Goal: Download file/media

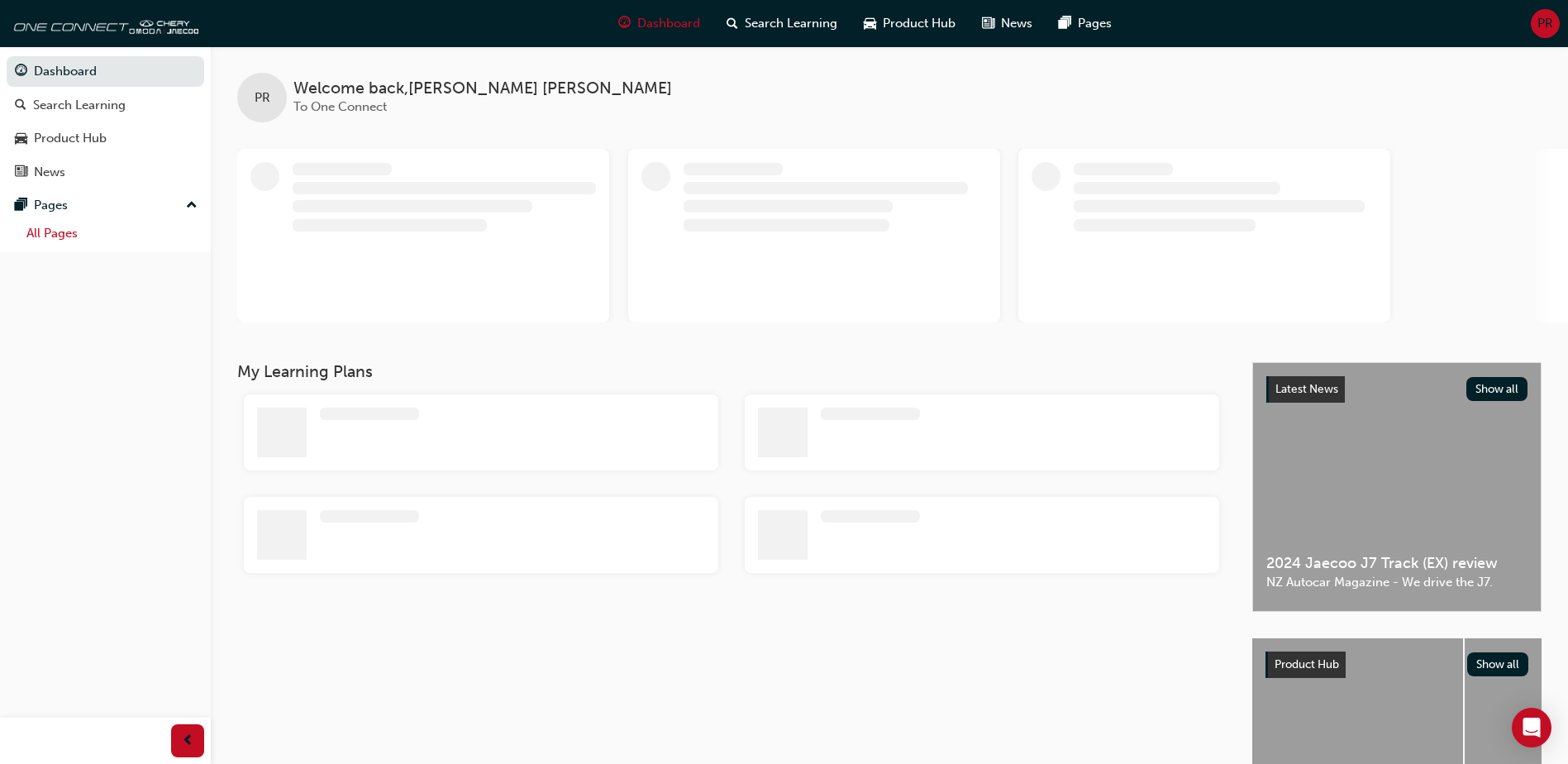
click at [59, 234] on link "All Pages" at bounding box center [111, 233] width 184 height 25
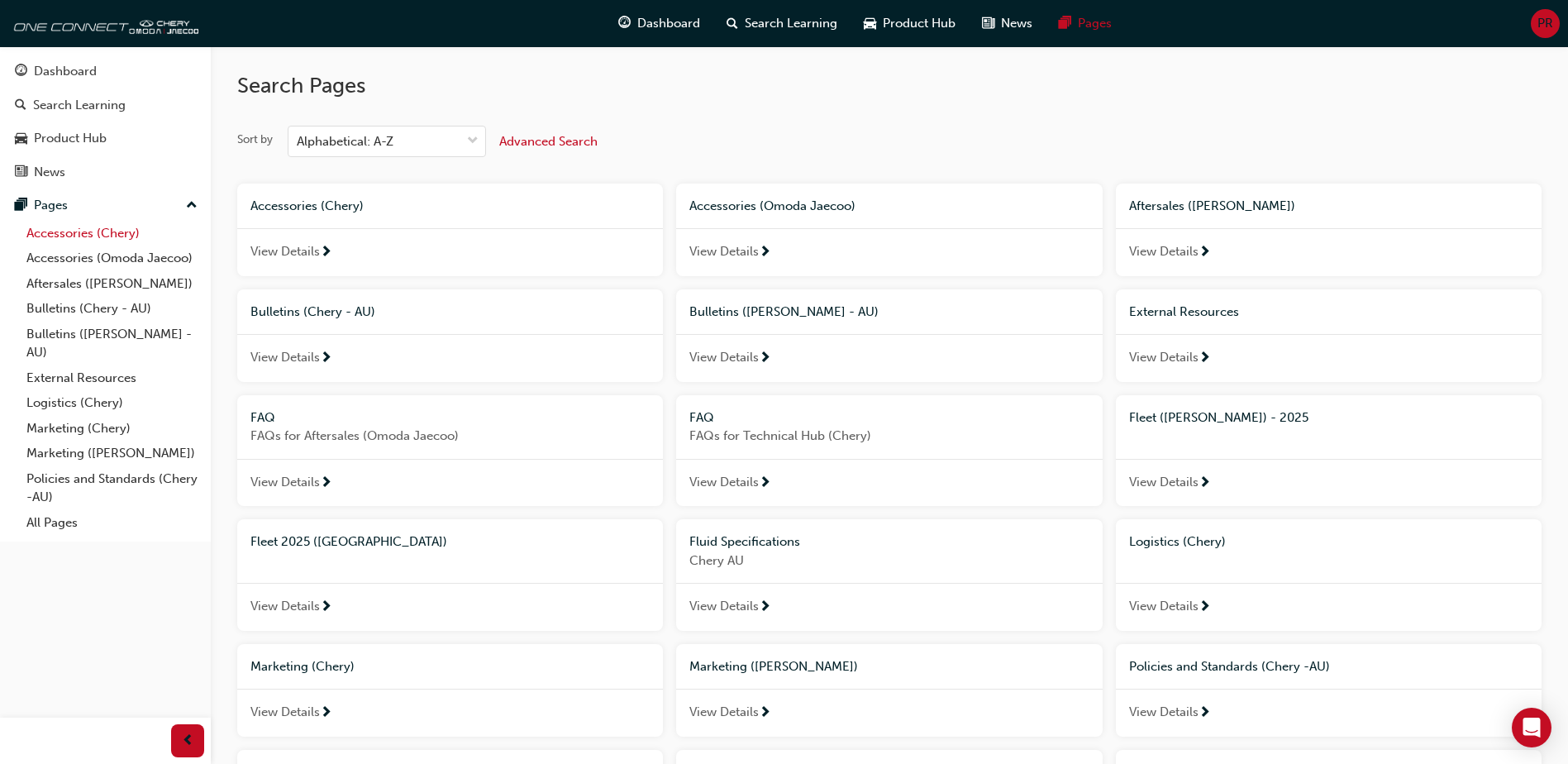
click at [80, 228] on link "Accessories (Chery)" at bounding box center [111, 233] width 184 height 25
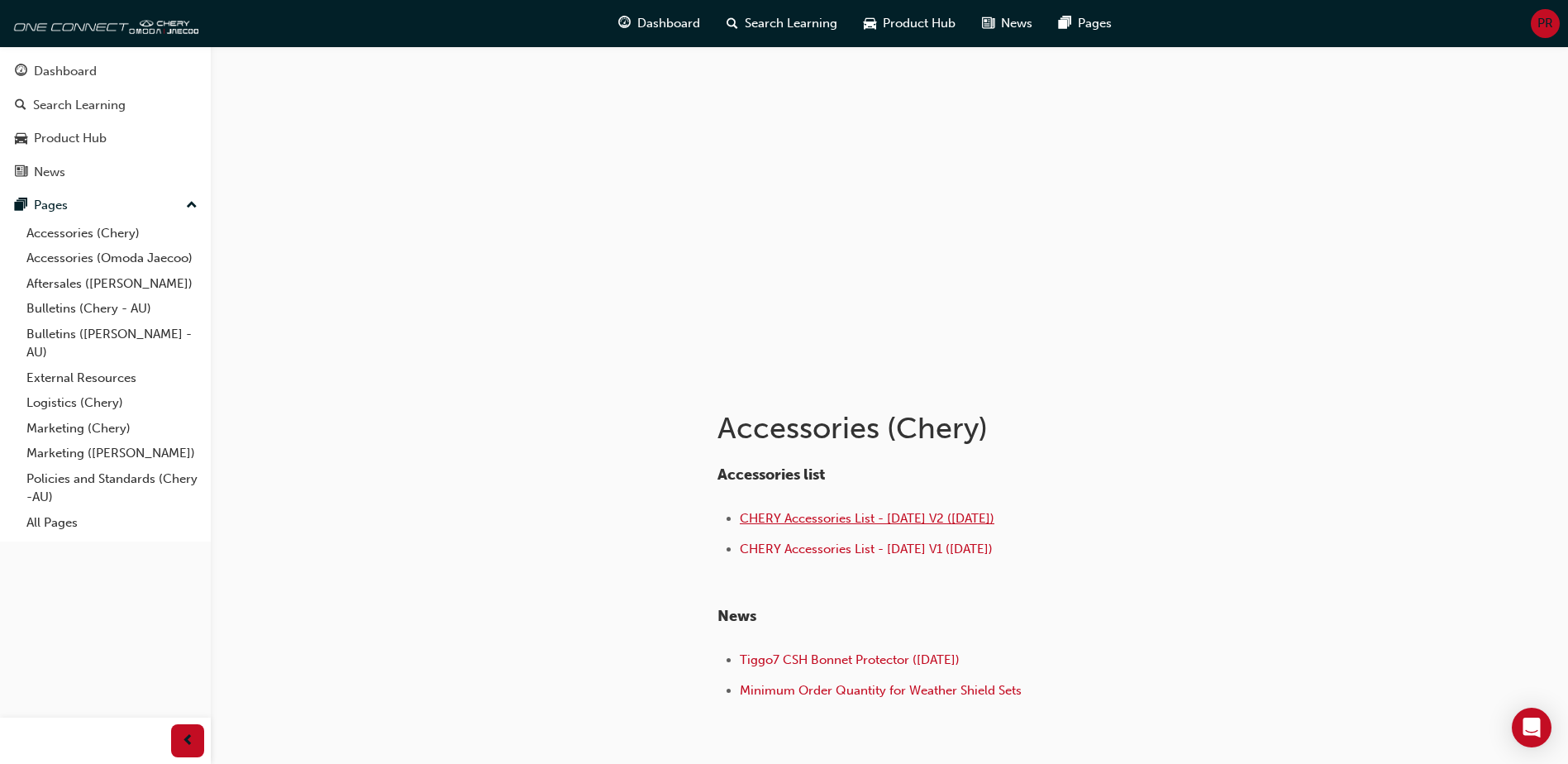
click at [883, 519] on span "CHERY Accessories List - [DATE] V2 ([DATE])" at bounding box center [867, 519] width 255 height 15
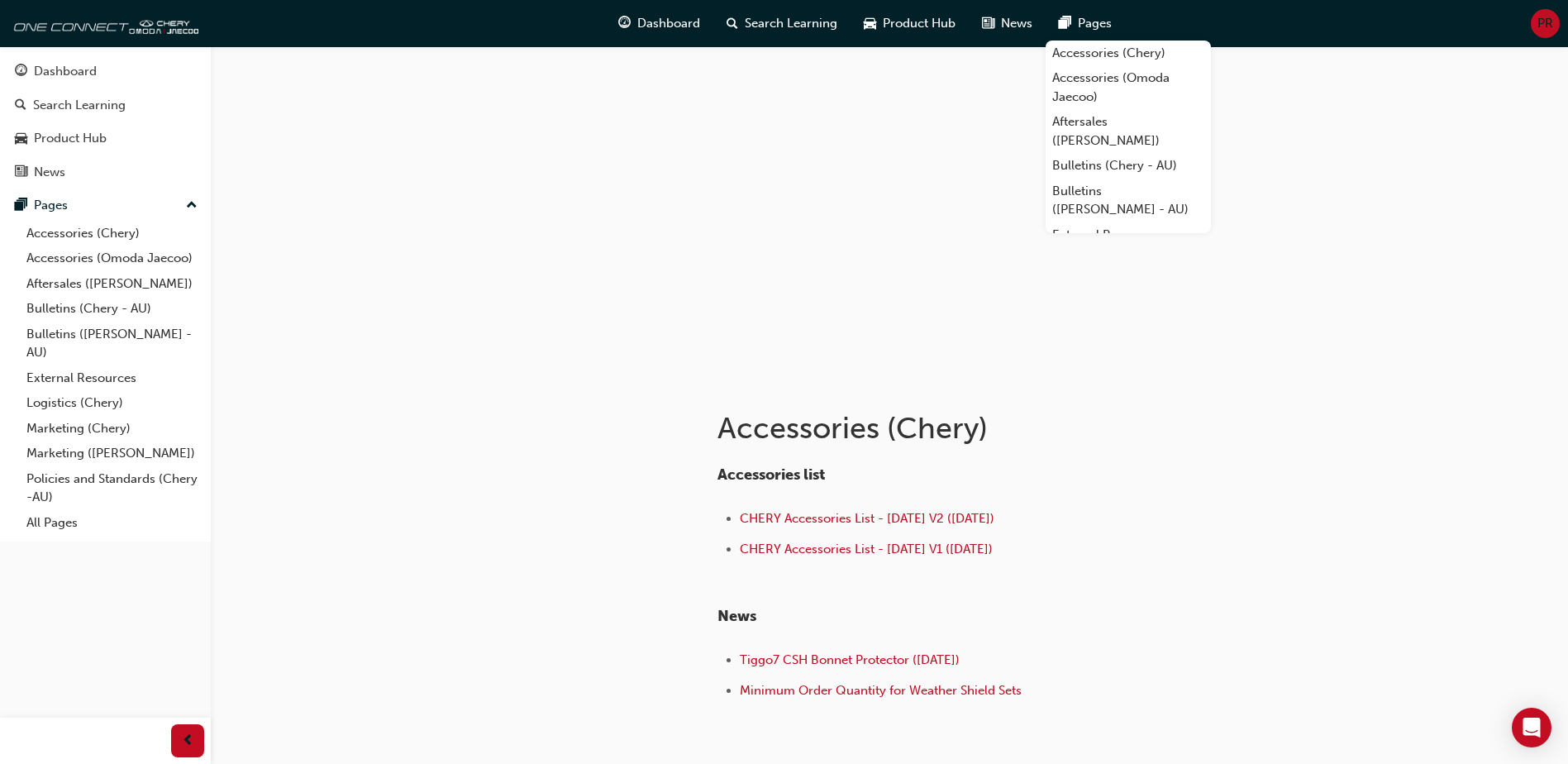
click at [487, 512] on div at bounding box center [542, 573] width 298 height 393
click at [71, 75] on div "Dashboard" at bounding box center [65, 71] width 63 height 19
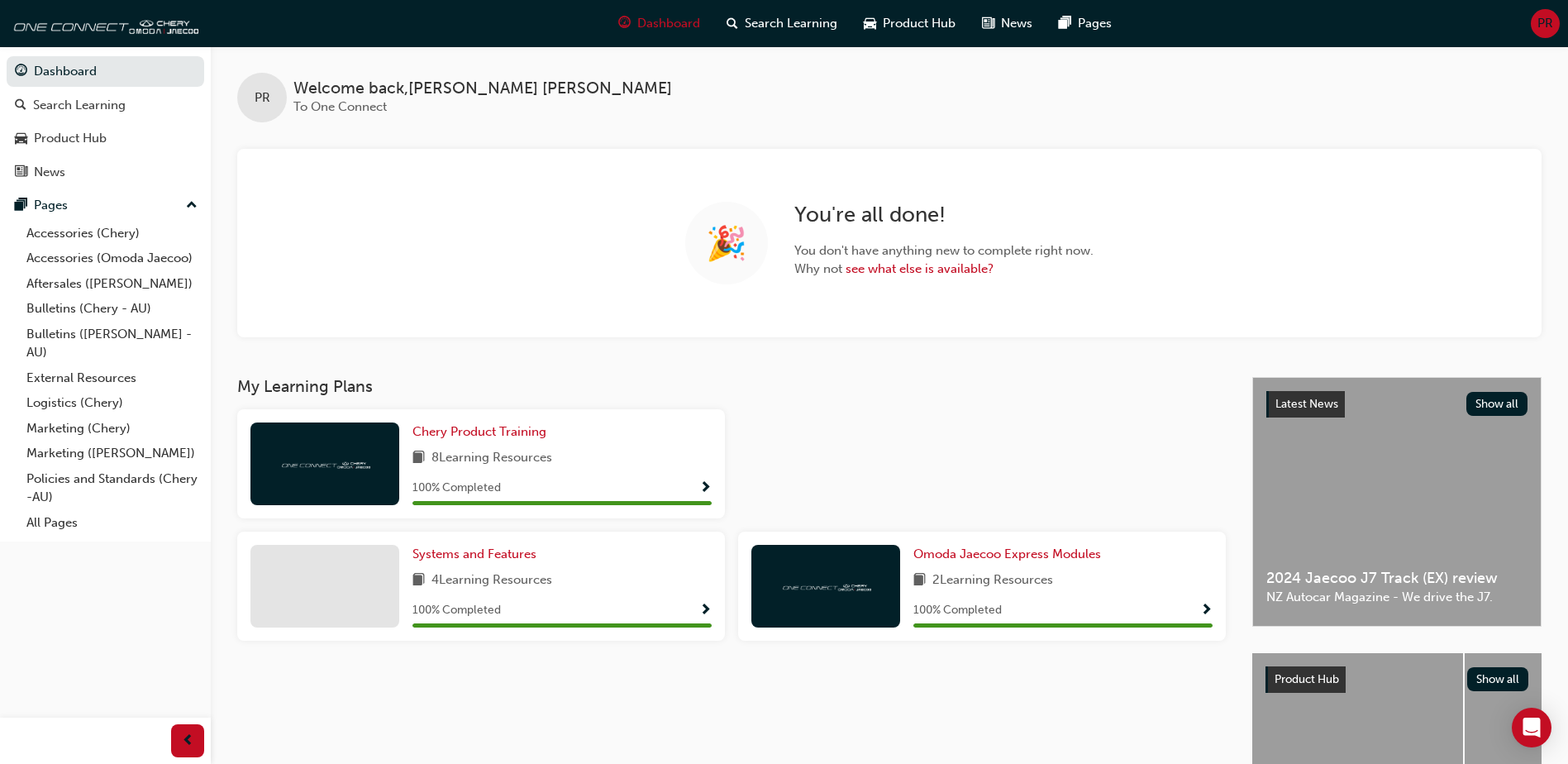
click at [941, 90] on div "PR Welcome back , [PERSON_NAME] To One Connect" at bounding box center [889, 85] width 1357 height 76
